Goal: Find specific page/section: Find specific page/section

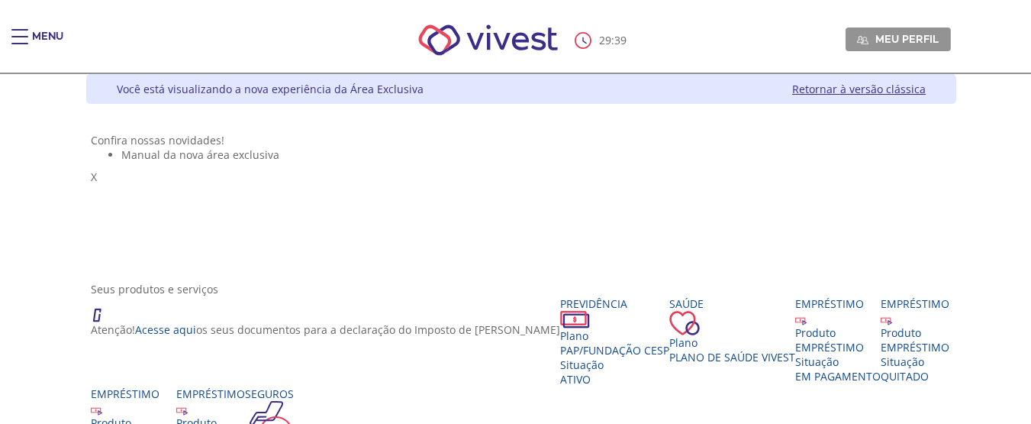
click at [81, 33] on div "29 : 39 Meu perfil Alterar Senha Sair" at bounding box center [516, 40] width 870 height 65
click at [25, 34] on div "Main header" at bounding box center [19, 44] width 17 height 31
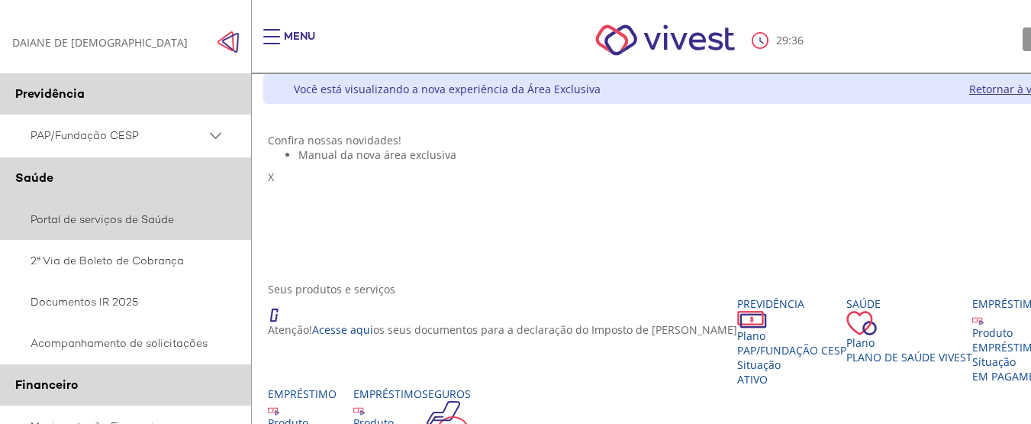
click at [137, 221] on link "Portal de serviços de Saúde" at bounding box center [126, 218] width 252 height 41
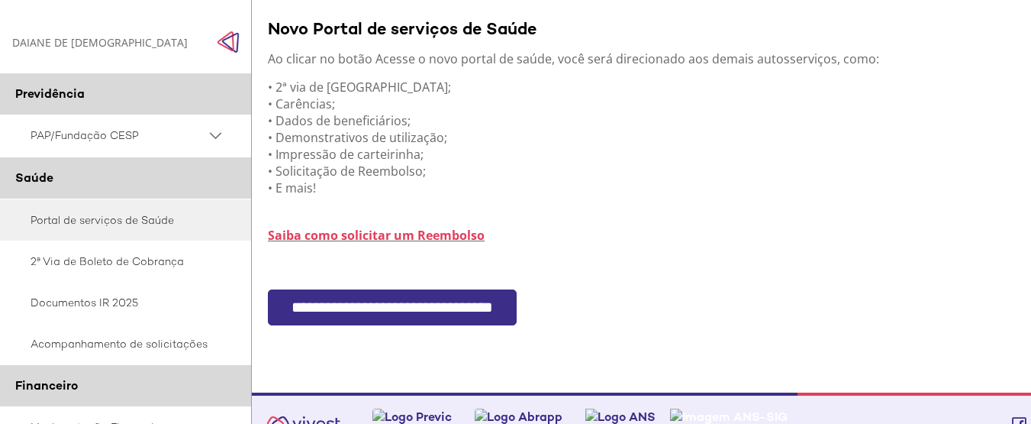
scroll to position [450, 0]
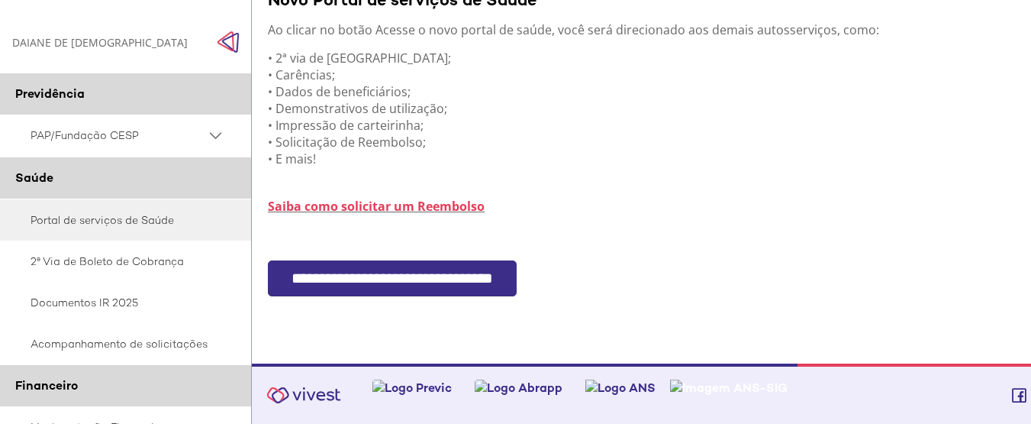
click at [356, 89] on p "• 2ª via de [GEOGRAPHIC_DATA]; • Carências; • Dados de beneficiários; • Demonst…" at bounding box center [698, 109] width 861 height 118
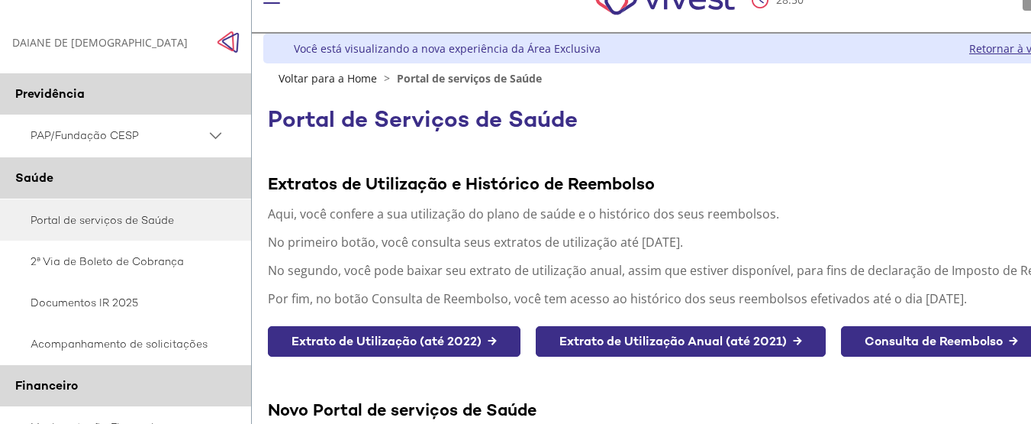
scroll to position [0, 0]
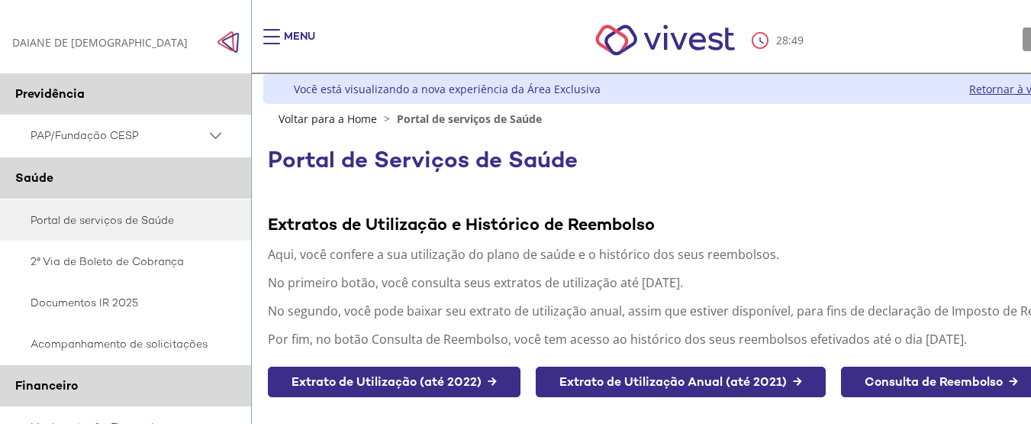
click at [1001, 92] on link "Retornar à versão clássica" at bounding box center [1036, 89] width 134 height 14
